Goal: Task Accomplishment & Management: Manage account settings

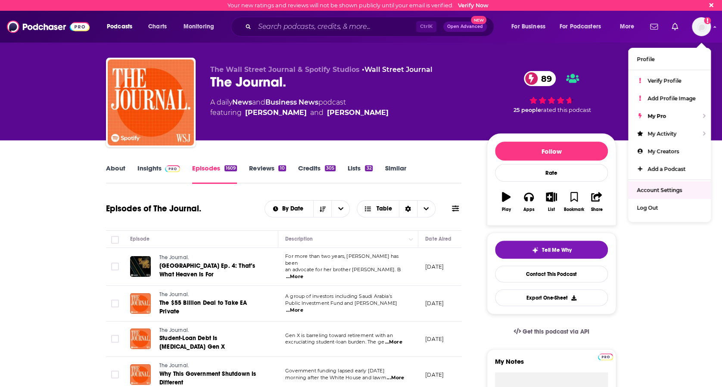
click at [663, 187] on span "Account Settings" at bounding box center [659, 190] width 45 height 6
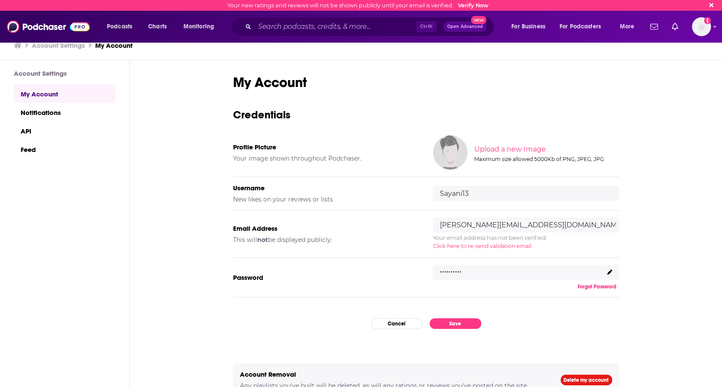
click at [542, 227] on input "[PERSON_NAME][EMAIL_ADDRESS][DOMAIN_NAME]" at bounding box center [526, 224] width 186 height 15
click at [571, 224] on input "[PERSON_NAME][EMAIL_ADDRESS][DOMAIN_NAME]" at bounding box center [526, 224] width 186 height 15
drag, startPoint x: 555, startPoint y: 224, endPoint x: 477, endPoint y: 227, distance: 78.0
click at [477, 227] on input "[PERSON_NAME][EMAIL_ADDRESS][DOMAIN_NAME]" at bounding box center [526, 224] width 186 height 15
type input "[PERSON_NAME][EMAIL_ADDRESS][DOMAIN_NAME]"
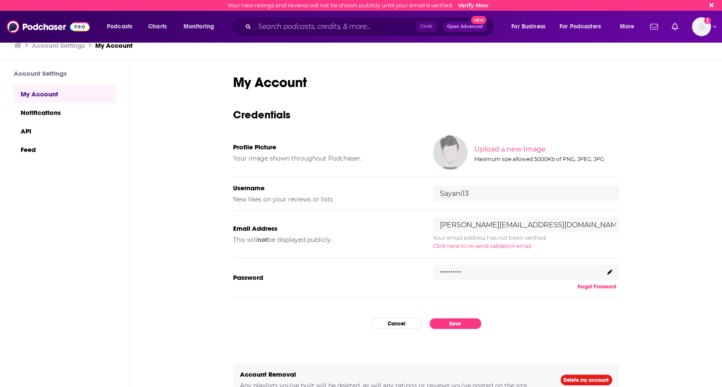
click at [607, 274] on icon at bounding box center [609, 272] width 5 height 5
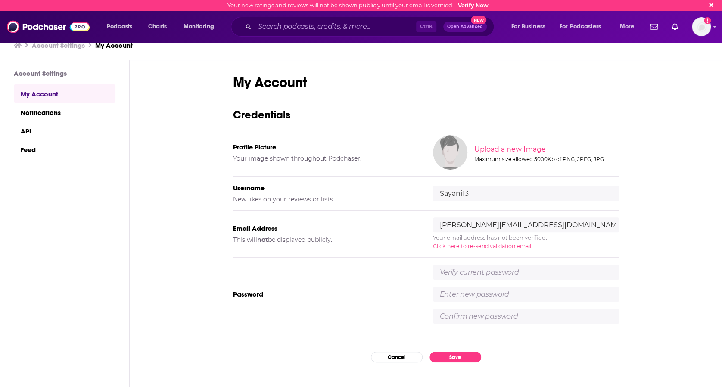
click at [639, 252] on div "My Account Credentials Profile Picture Your image shown throughout Podchaser. U…" at bounding box center [426, 224] width 592 height 328
click at [438, 357] on button "Save" at bounding box center [455, 357] width 52 height 11
click at [444, 355] on button "Save" at bounding box center [455, 357] width 52 height 11
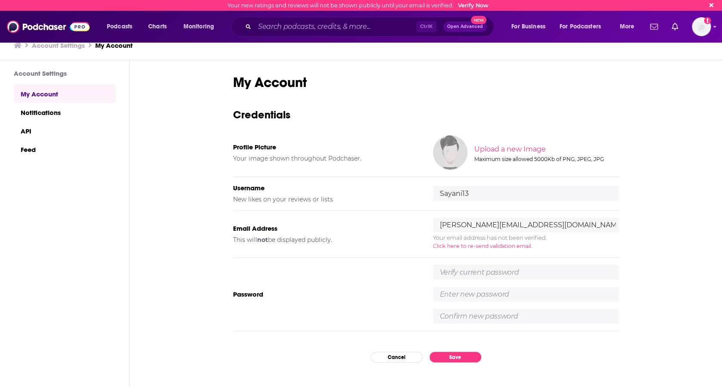
click at [516, 245] on span "Click here to re-send validation email" at bounding box center [482, 246] width 98 height 6
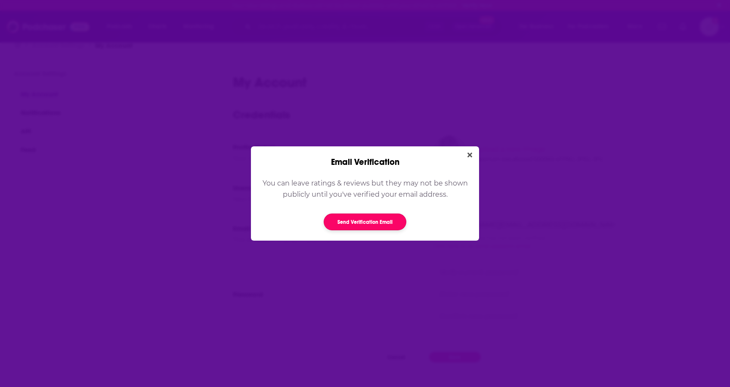
click at [393, 224] on button "Send Verification Email" at bounding box center [365, 222] width 83 height 17
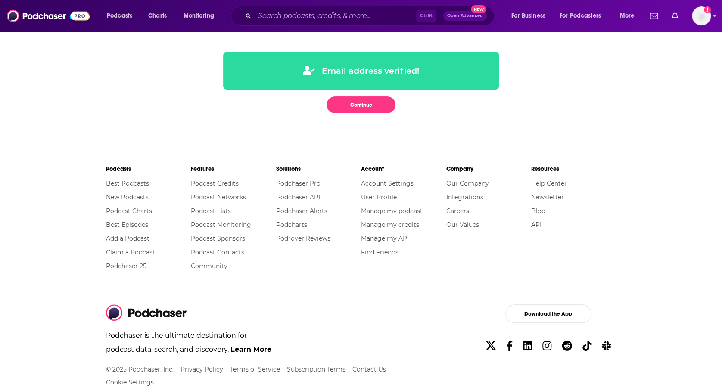
drag, startPoint x: 0, startPoint y: 0, endPoint x: 710, endPoint y: 26, distance: 710.6
click at [710, 26] on div "Podcasts Charts Monitoring Ctrl K Open Advanced New For Business For Podcasters…" at bounding box center [361, 16] width 722 height 32
click at [351, 109] on button "Continue" at bounding box center [360, 104] width 69 height 17
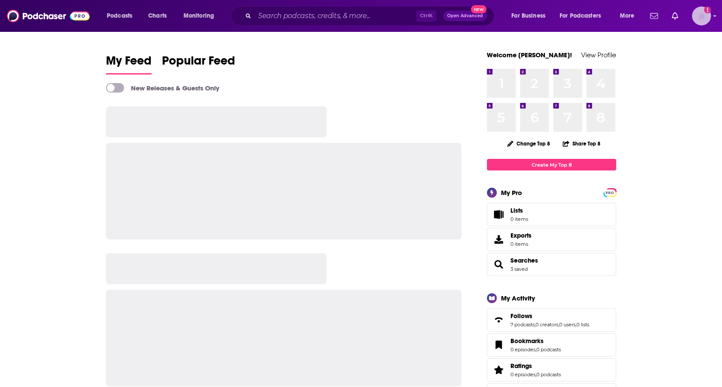
click at [705, 10] on icon "Add a profile image" at bounding box center [707, 9] width 7 height 7
